Goal: Task Accomplishment & Management: Use online tool/utility

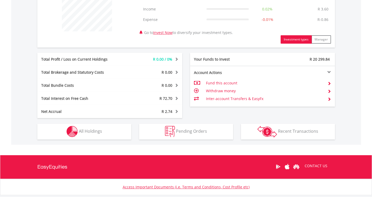
scroll to position [222, 0]
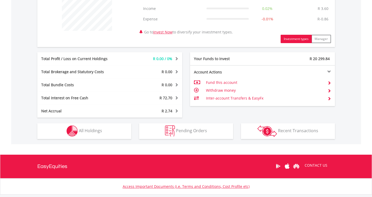
click at [214, 97] on td "Inter-account Transfers & EasyFx" at bounding box center [264, 98] width 117 height 8
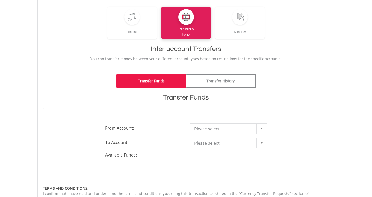
scroll to position [80, 0]
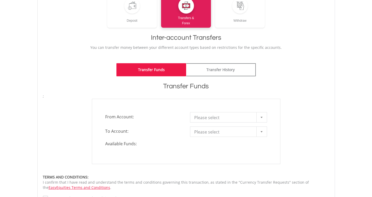
click at [232, 117] on span "Please select" at bounding box center [224, 117] width 61 height 10
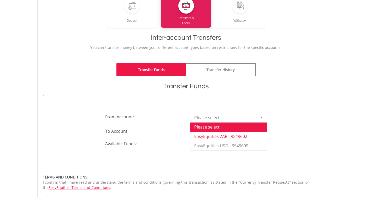
click at [228, 134] on li "EasyEquities ZAR - 9549602" at bounding box center [228, 135] width 76 height 9
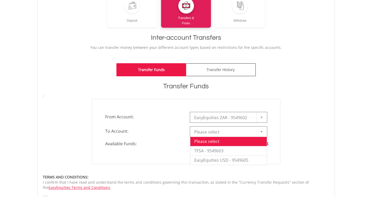
click at [250, 132] on span "Please select" at bounding box center [224, 132] width 61 height 10
click at [237, 160] on li "EasyEquities USD - 9549605" at bounding box center [228, 159] width 76 height 9
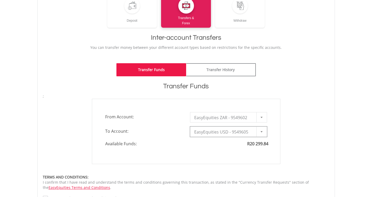
type input "*"
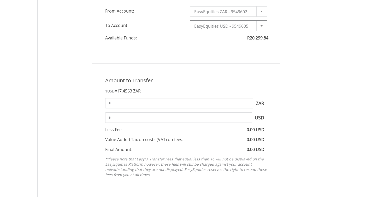
scroll to position [186, 0]
click at [241, 102] on input "*" at bounding box center [179, 102] width 148 height 10
type input "******"
type input "*******"
click at [227, 75] on div "Amount to Transfer 1 USD = 17.4563 ZAR ****** ZAR You can transfer funds into y…" at bounding box center [186, 127] width 188 height 130
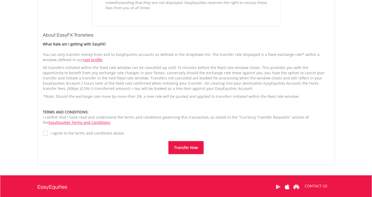
scroll to position [353, 0]
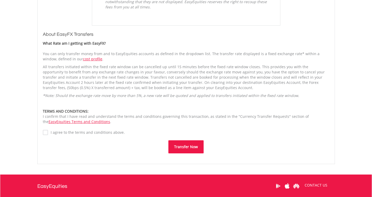
click at [48, 131] on label "I agree to the terms and conditions above." at bounding box center [86, 132] width 77 height 5
click at [187, 147] on button "Transfer Now" at bounding box center [185, 146] width 35 height 13
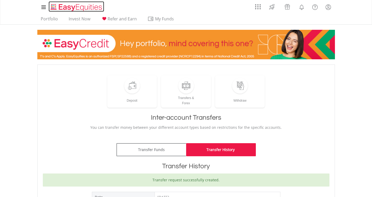
click at [69, 7] on img "Home page" at bounding box center [77, 7] width 55 height 9
